Goal: Task Accomplishment & Management: Manage account settings

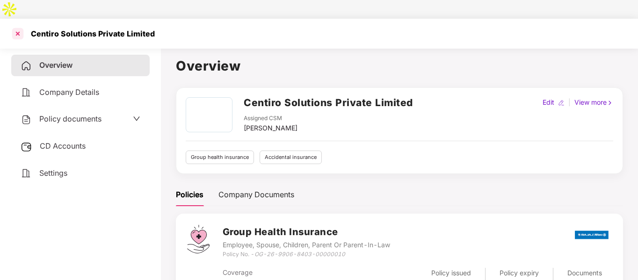
click at [15, 26] on div at bounding box center [17, 33] width 15 height 15
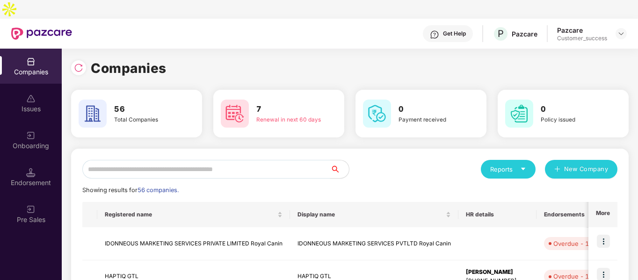
click at [209, 160] on input "text" at bounding box center [206, 169] width 248 height 19
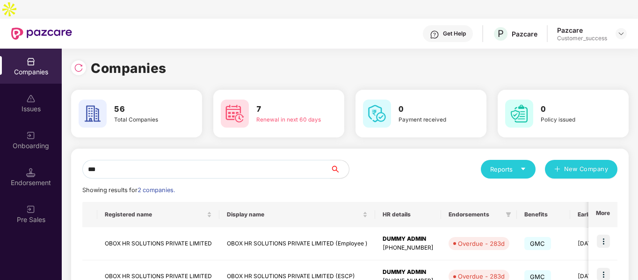
scroll to position [47, 0]
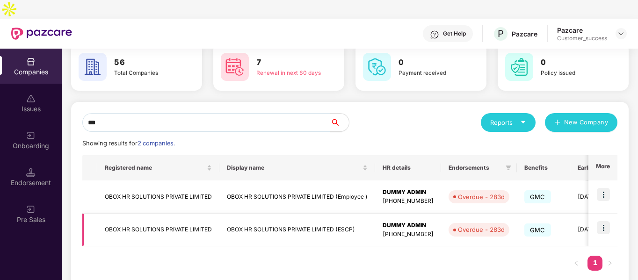
type input "***"
click at [154, 214] on td "OBOX HR SOLUTIONS PRIVATE LIMITED" at bounding box center [158, 230] width 122 height 33
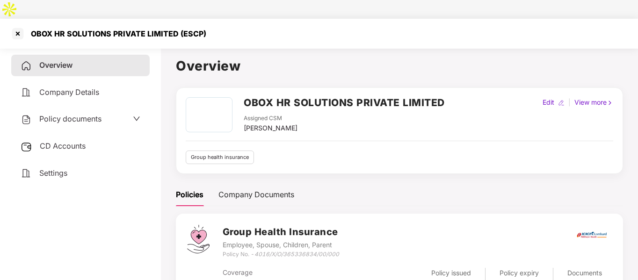
click at [86, 114] on span "Policy documents" at bounding box center [70, 118] width 62 height 9
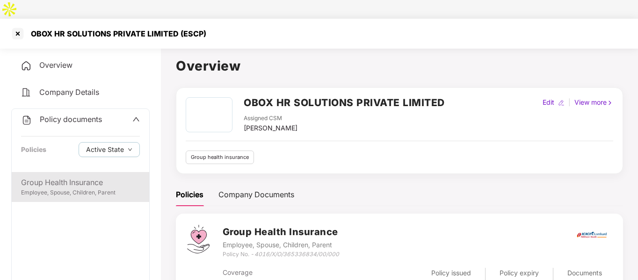
click at [95, 177] on div "Group Health Insurance" at bounding box center [80, 183] width 119 height 12
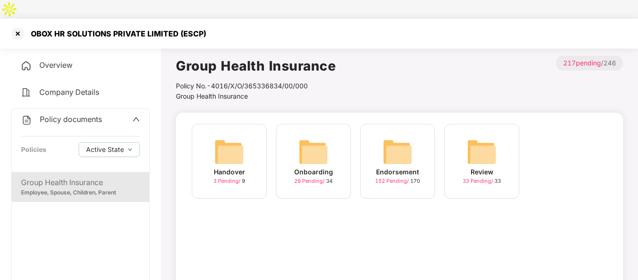
click at [52, 55] on div "Overview" at bounding box center [80, 66] width 138 height 22
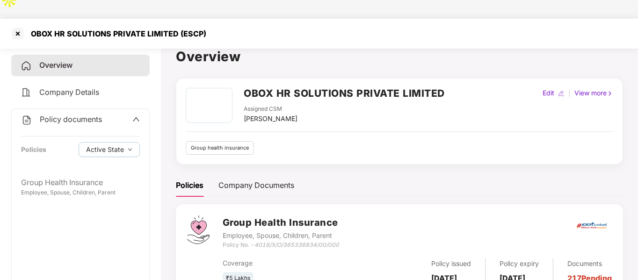
scroll to position [10, 0]
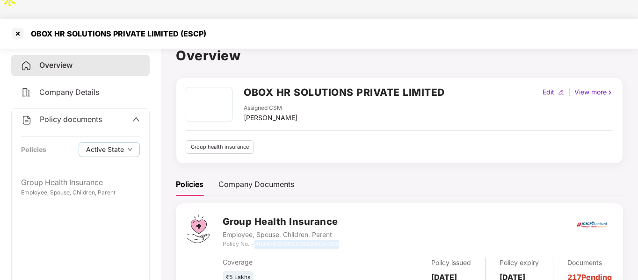
drag, startPoint x: 257, startPoint y: 226, endPoint x: 346, endPoint y: 222, distance: 88.9
click at [346, 222] on div "Group Health Insurance Employee, Spouse, Children, Parent Policy No. - 4016/X/O…" at bounding box center [417, 232] width 389 height 34
copy icon "4016/X/O/365336834/00/000"
click at [17, 26] on div at bounding box center [17, 33] width 15 height 15
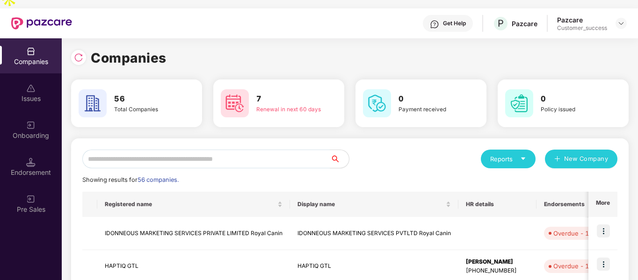
scroll to position [0, 0]
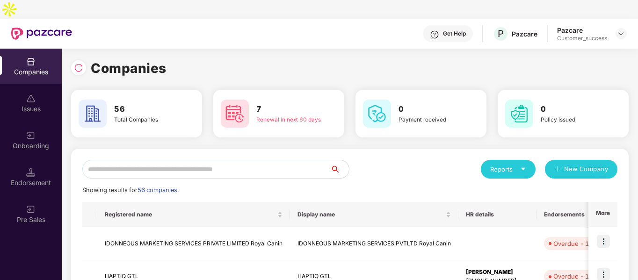
click at [487, 160] on div "Reports" at bounding box center [508, 169] width 55 height 19
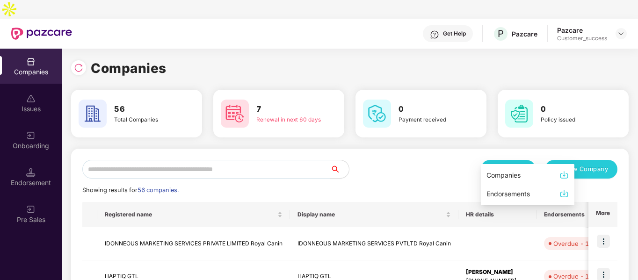
click at [563, 176] on img at bounding box center [563, 174] width 9 height 9
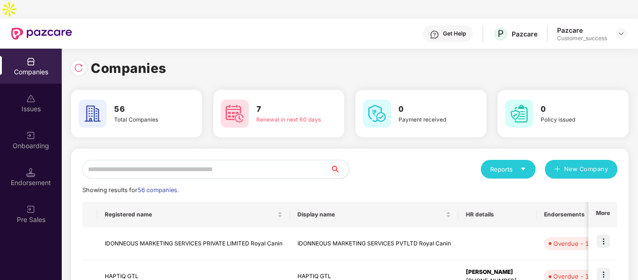
click at [512, 165] on div "Reports" at bounding box center [508, 169] width 36 height 9
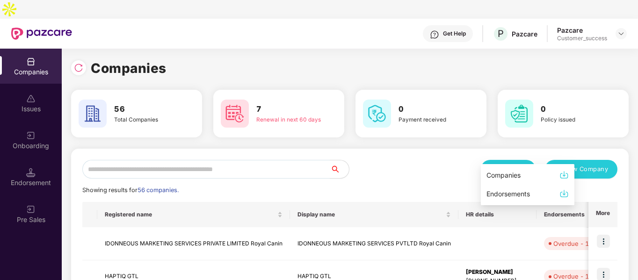
click at [492, 174] on div "Companies" at bounding box center [503, 175] width 34 height 10
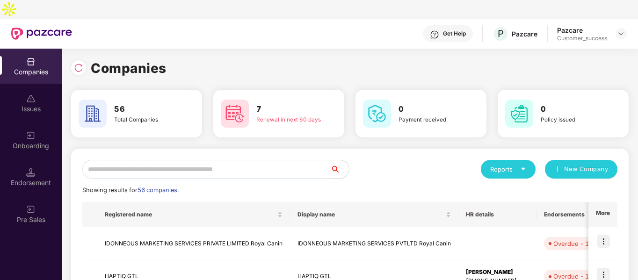
click at [128, 160] on input "text" at bounding box center [206, 169] width 248 height 19
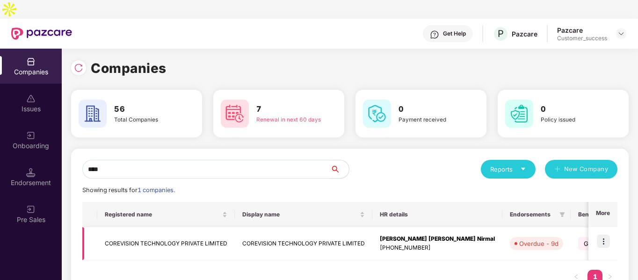
type input "****"
click at [600, 235] on img at bounding box center [603, 241] width 13 height 13
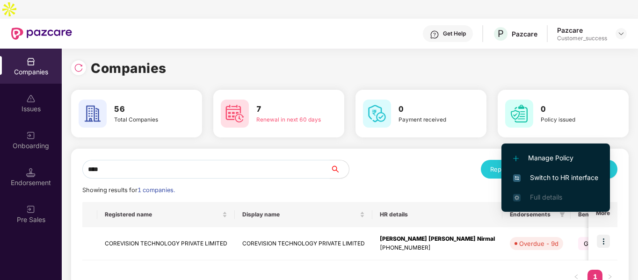
click at [539, 179] on span "Switch to HR interface" at bounding box center [555, 178] width 85 height 10
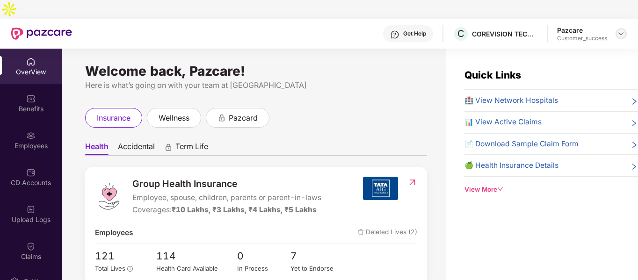
click at [622, 30] on img at bounding box center [620, 33] width 7 height 7
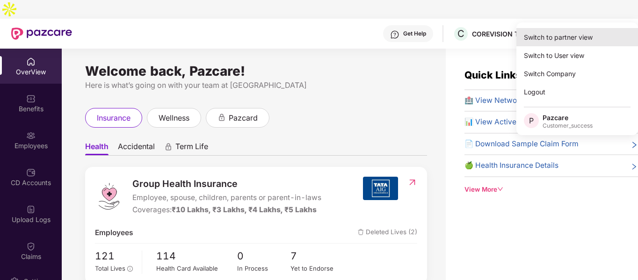
click at [572, 41] on div "Switch to partner view" at bounding box center [577, 37] width 122 height 18
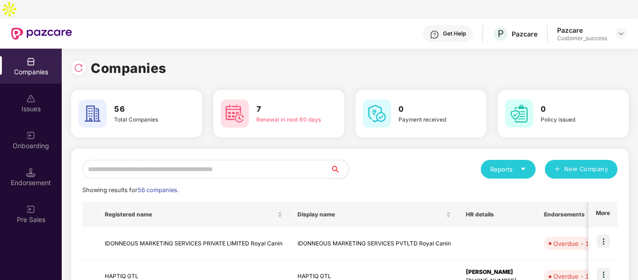
click at [129, 160] on input "text" at bounding box center [206, 169] width 248 height 19
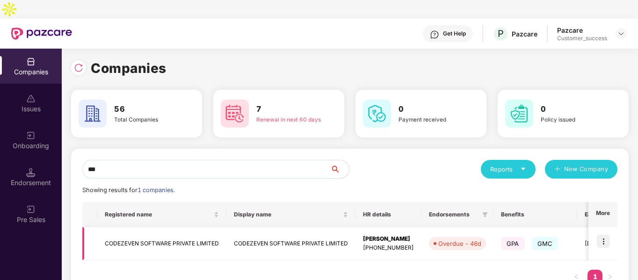
type input "***"
click at [119, 237] on td "CODEZEVEN SOFTWARE PRIVATE LIMITED" at bounding box center [161, 243] width 129 height 33
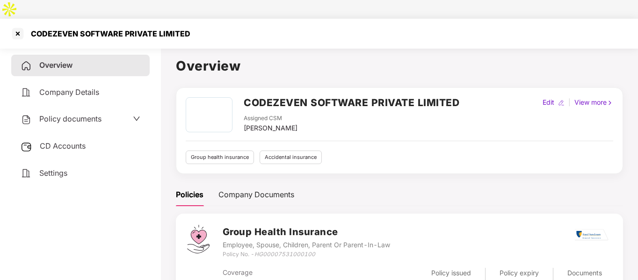
click at [73, 114] on span "Policy documents" at bounding box center [70, 118] width 62 height 9
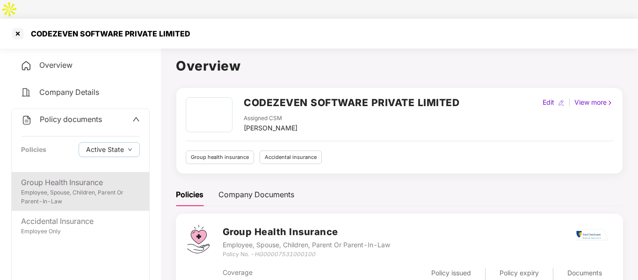
click at [60, 177] on div "Group Health Insurance" at bounding box center [80, 183] width 119 height 12
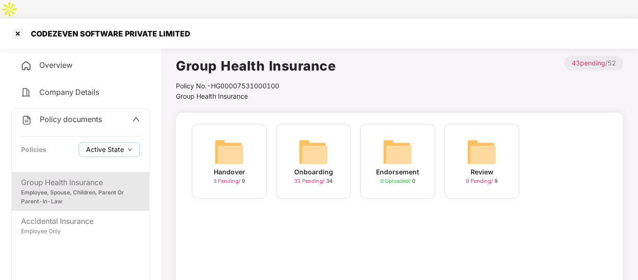
click at [103, 144] on span "Active State" at bounding box center [105, 149] width 38 height 10
click at [96, 160] on span "Archived State" at bounding box center [116, 162] width 53 height 10
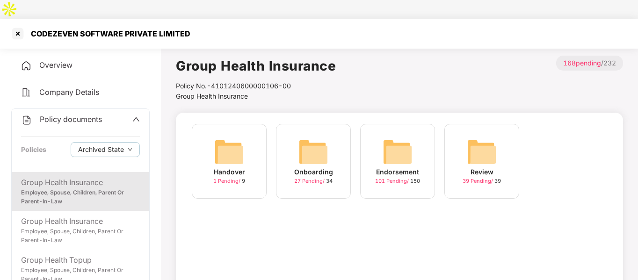
click at [65, 142] on div "Policies Archived State" at bounding box center [80, 149] width 119 height 15
click at [66, 177] on div "Group Health Insurance" at bounding box center [80, 183] width 119 height 12
click at [314, 138] on img at bounding box center [313, 152] width 30 height 30
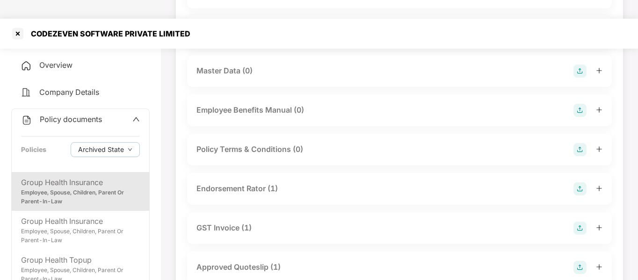
scroll to position [187, 0]
click at [267, 177] on div "Endorsement Rator (1)" at bounding box center [399, 189] width 425 height 32
click at [259, 182] on div "Endorsement Rator (1)" at bounding box center [236, 188] width 81 height 12
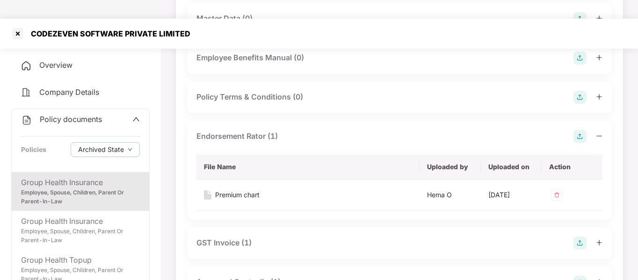
scroll to position [245, 0]
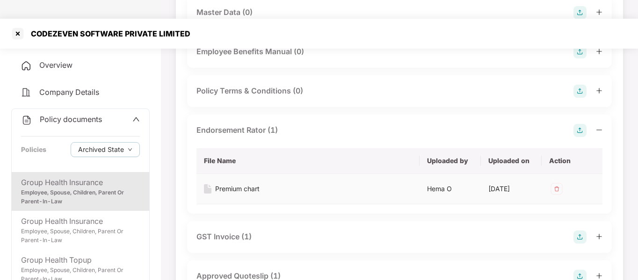
click at [254, 184] on div "Premium chart" at bounding box center [237, 189] width 44 height 10
click at [13, 26] on div at bounding box center [17, 33] width 15 height 15
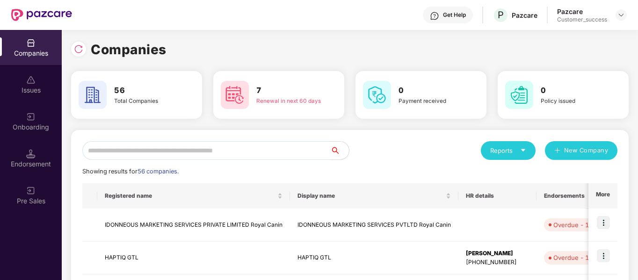
scroll to position [0, 0]
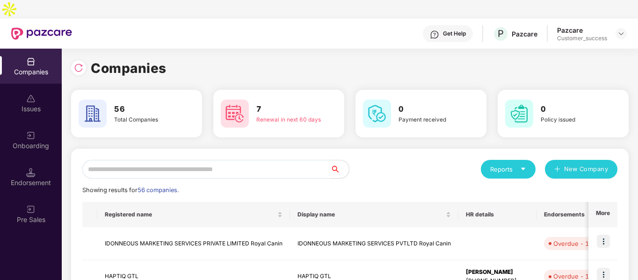
click at [137, 160] on input "text" at bounding box center [206, 169] width 248 height 19
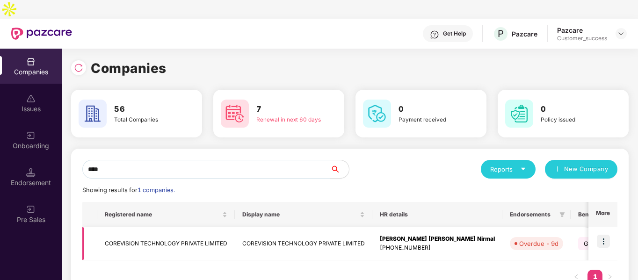
type input "****"
click at [601, 235] on img at bounding box center [603, 241] width 13 height 13
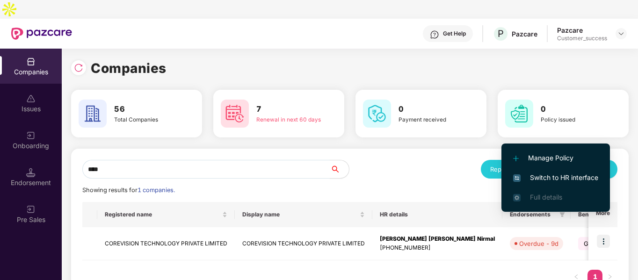
click at [538, 179] on span "Switch to HR interface" at bounding box center [555, 178] width 85 height 10
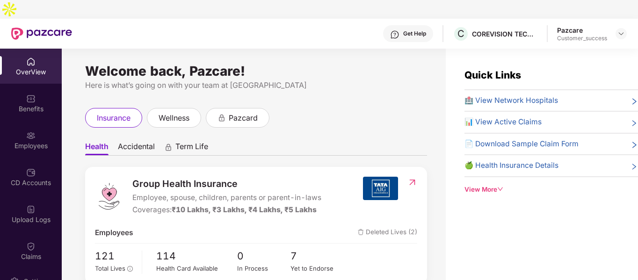
click at [33, 131] on img at bounding box center [30, 135] width 9 height 9
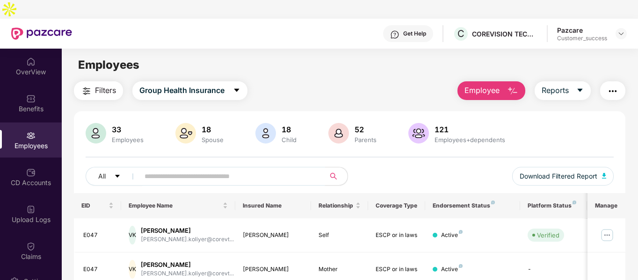
click at [173, 169] on input "text" at bounding box center [228, 176] width 168 height 14
paste input "**********"
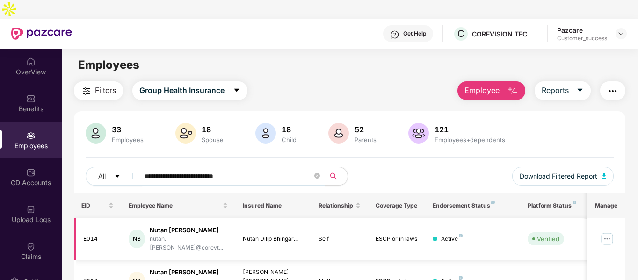
scroll to position [56, 0]
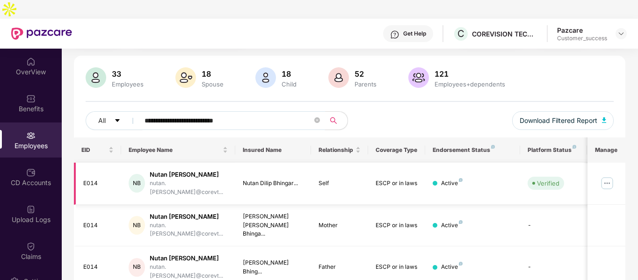
type input "**********"
click at [607, 176] on img at bounding box center [606, 183] width 15 height 15
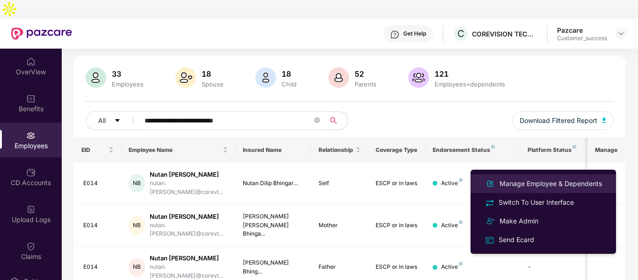
click at [529, 180] on div "Manage Employee & Dependents" at bounding box center [551, 184] width 106 height 10
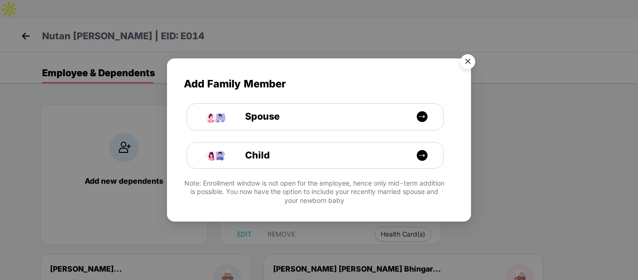
click at [466, 67] on img "Close" at bounding box center [468, 63] width 26 height 26
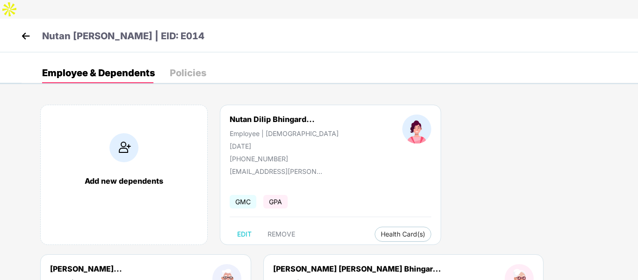
scroll to position [119, 0]
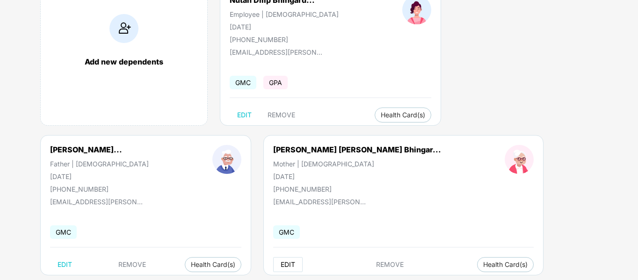
click at [281, 261] on span "EDIT" at bounding box center [288, 264] width 14 height 7
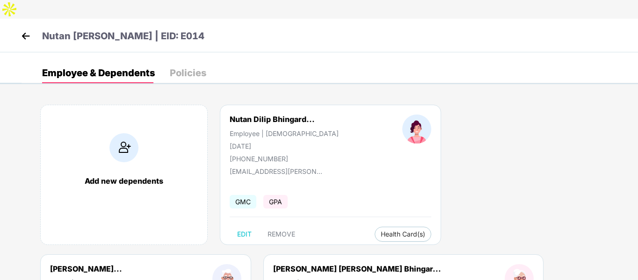
select select "******"
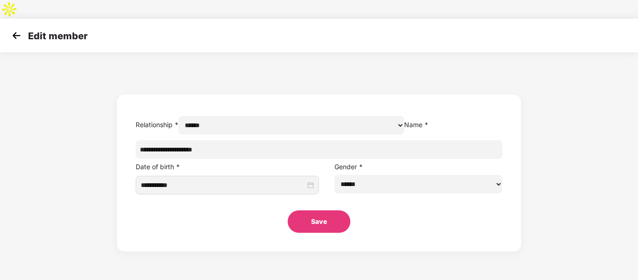
click at [216, 152] on input "**********" at bounding box center [319, 149] width 367 height 19
type input "**********"
click at [301, 218] on button "Save" at bounding box center [319, 221] width 63 height 22
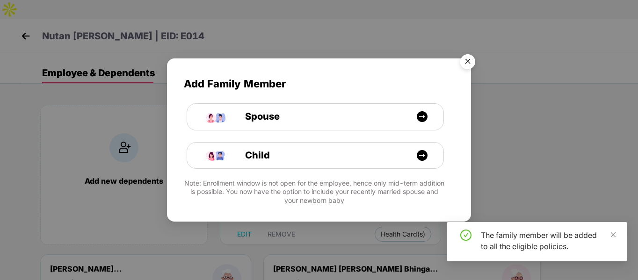
click at [466, 60] on img "Close" at bounding box center [468, 63] width 26 height 26
